Goal: Navigation & Orientation: Find specific page/section

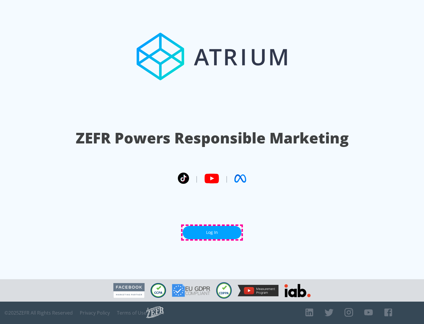
click at [212, 232] on link "Log In" at bounding box center [212, 232] width 59 height 13
